Goal: Task Accomplishment & Management: Manage account settings

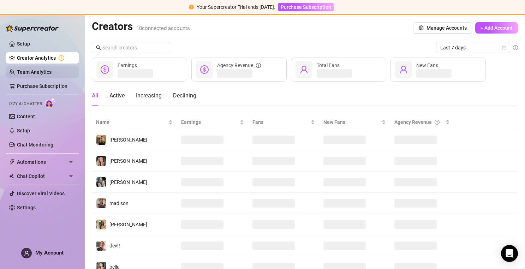
click at [52, 75] on link "Team Analytics" at bounding box center [34, 72] width 35 height 6
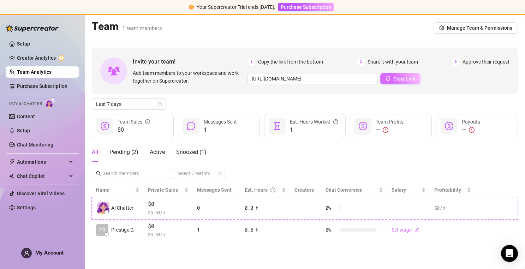
click at [385, 79] on icon "copy" at bounding box center [387, 78] width 5 height 5
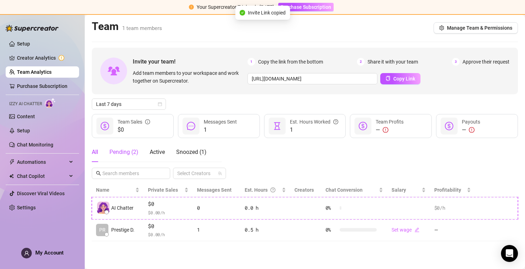
click at [130, 153] on div "Pending ( 2 )" at bounding box center [123, 152] width 29 height 8
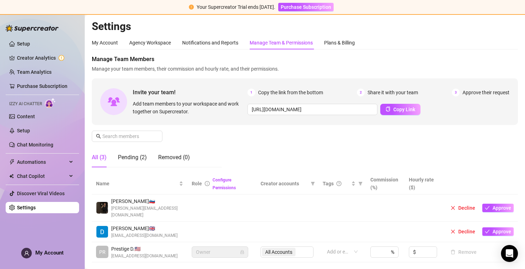
scroll to position [7, 0]
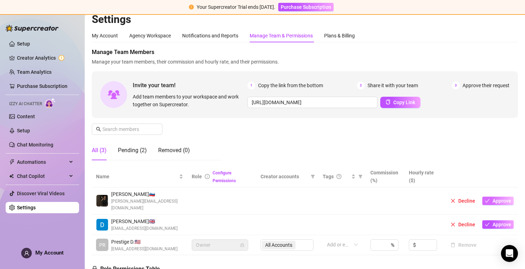
click at [494, 198] on span "Approve" at bounding box center [501, 201] width 19 height 6
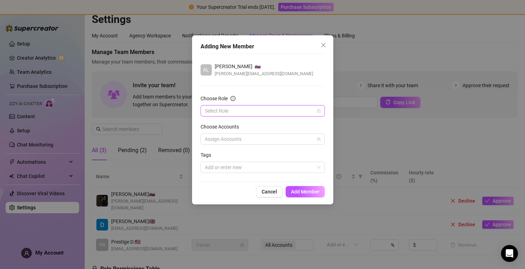
click at [297, 112] on input "Choose Role" at bounding box center [259, 111] width 109 height 11
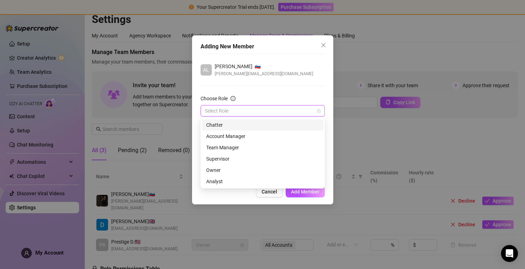
click at [238, 127] on div "Chatter" at bounding box center [262, 125] width 113 height 8
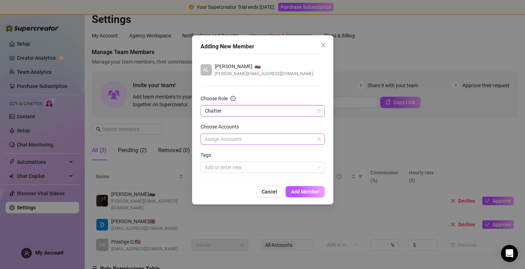
click at [249, 137] on div at bounding box center [259, 139] width 114 height 10
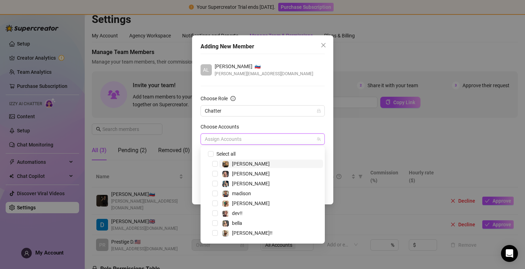
click at [242, 161] on span "[PERSON_NAME]" at bounding box center [251, 164] width 38 height 6
click at [217, 163] on span "Select tree node" at bounding box center [215, 164] width 6 height 6
click at [211, 155] on input "Select all" at bounding box center [210, 153] width 5 height 5
checkbox input "true"
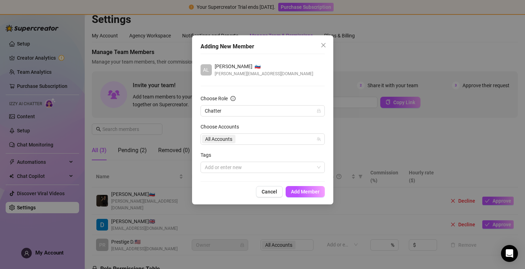
click at [271, 125] on div "Choose Accounts" at bounding box center [262, 128] width 124 height 11
click at [278, 164] on div at bounding box center [259, 167] width 114 height 10
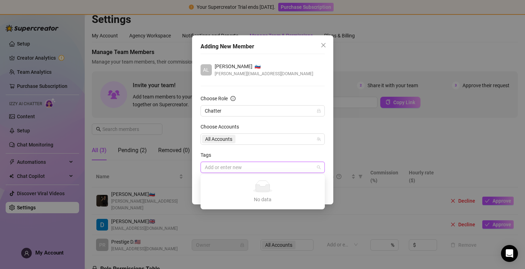
click at [278, 164] on div at bounding box center [259, 167] width 114 height 10
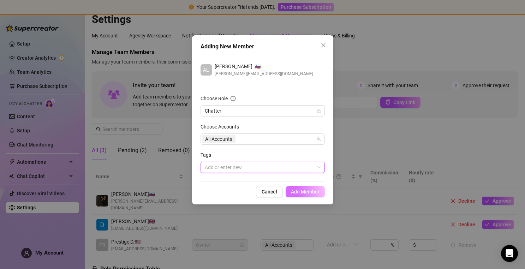
click at [303, 190] on span "Add Member" at bounding box center [305, 192] width 29 height 6
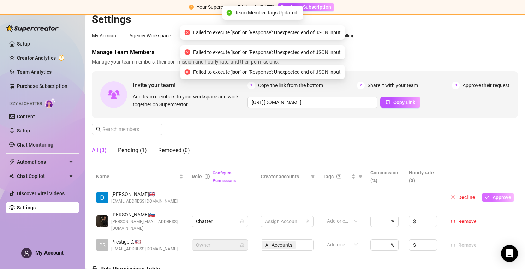
click at [493, 199] on span "Approve" at bounding box center [501, 197] width 19 height 6
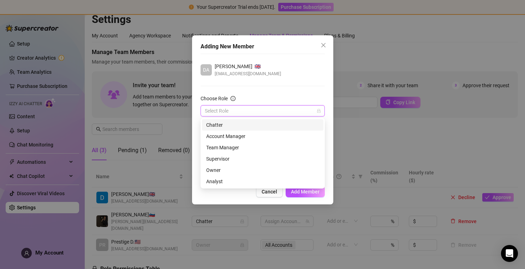
click at [293, 110] on input "Choose Role" at bounding box center [259, 111] width 109 height 11
click at [249, 127] on div "Chatter" at bounding box center [262, 125] width 113 height 8
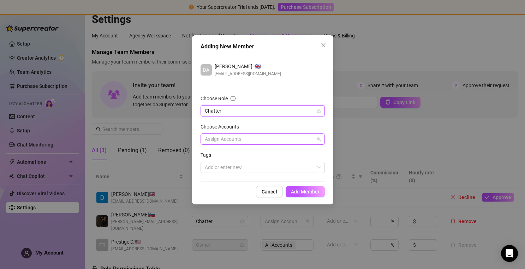
click at [262, 138] on div at bounding box center [259, 139] width 114 height 10
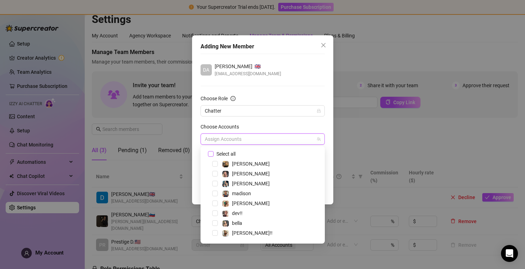
click at [214, 152] on span "Select all" at bounding box center [226, 154] width 25 height 8
click at [213, 152] on input "Select all" at bounding box center [210, 153] width 5 height 5
checkbox input "true"
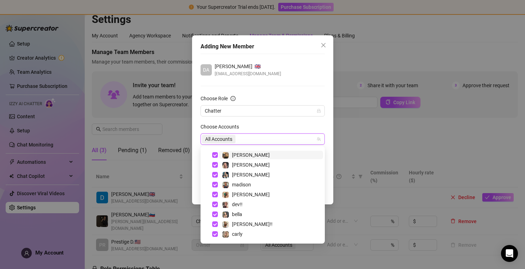
scroll to position [18, 0]
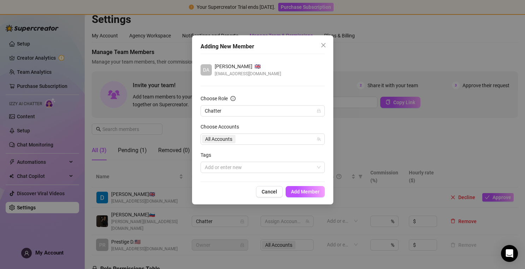
click at [280, 121] on form "Choose Role Chatter Choose Accounts All Accounts Tags Add or enter new" at bounding box center [262, 134] width 124 height 78
click at [306, 193] on span "Add Member" at bounding box center [305, 192] width 29 height 6
